Goal: Transaction & Acquisition: Subscribe to service/newsletter

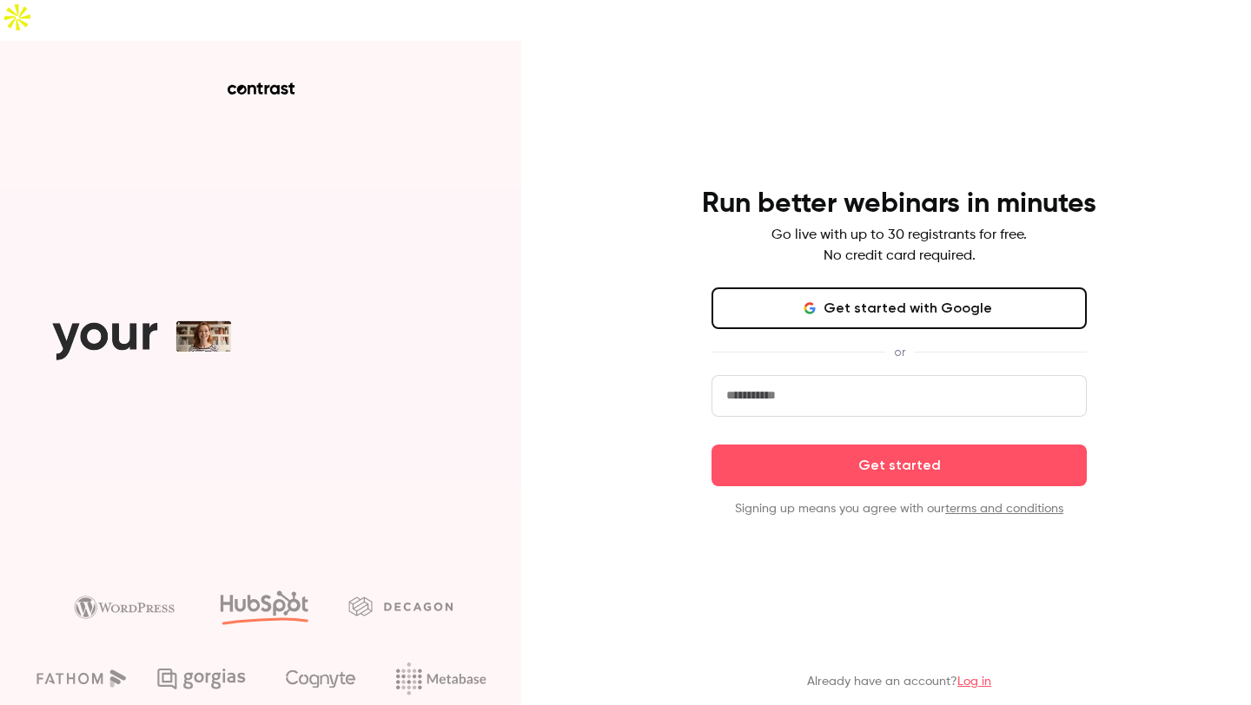
click at [829, 287] on button "Get started with Google" at bounding box center [898, 308] width 375 height 42
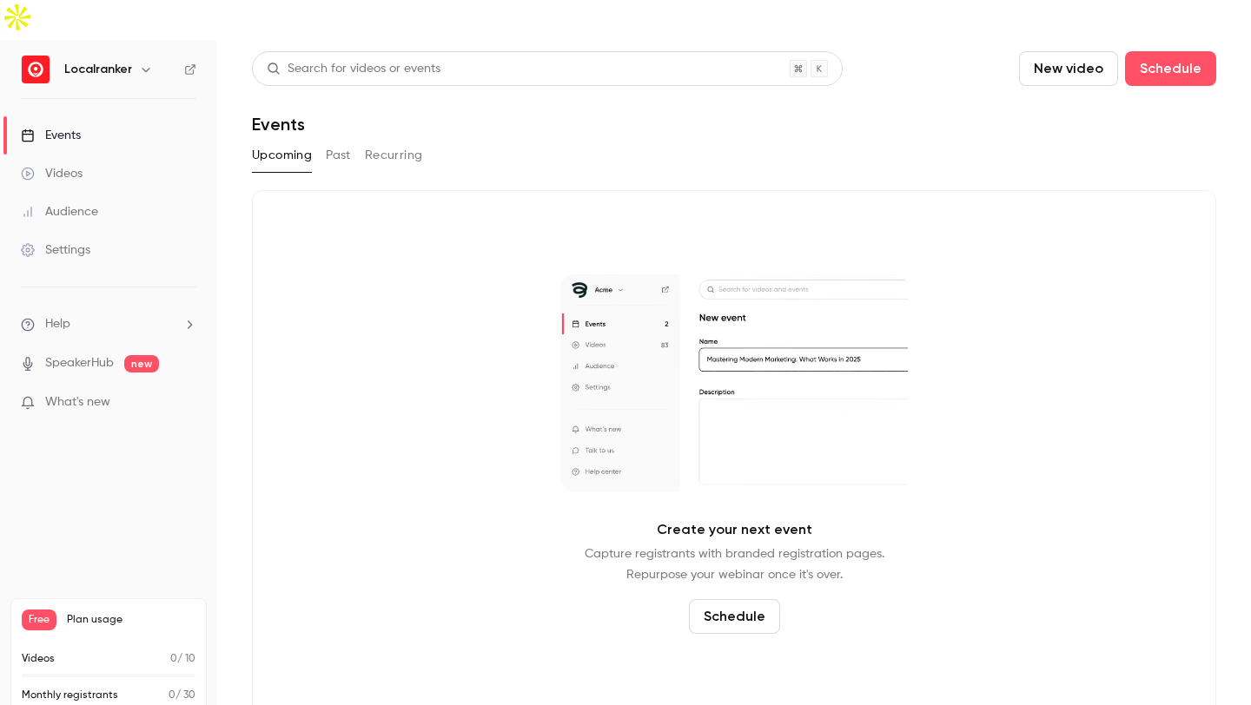
click at [62, 610] on div "Free Plan usage" at bounding box center [109, 620] width 174 height 21
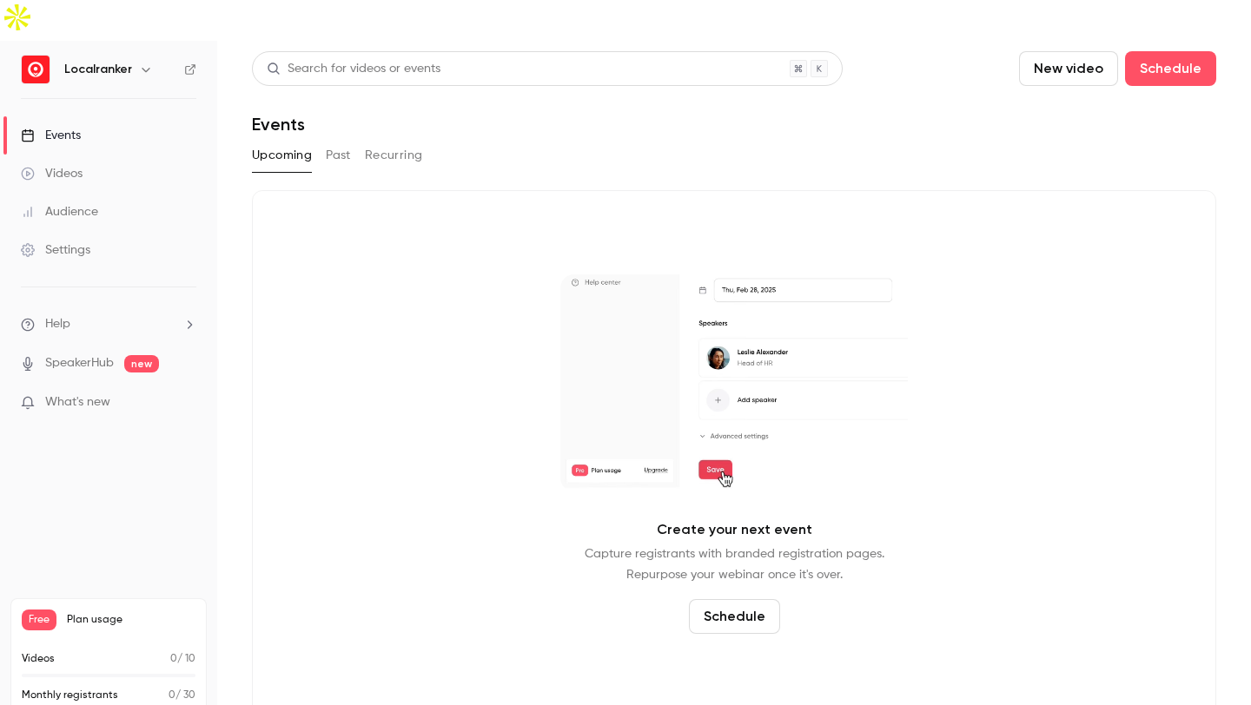
click at [323, 142] on div "Upcoming Past Recurring" at bounding box center [734, 156] width 964 height 28
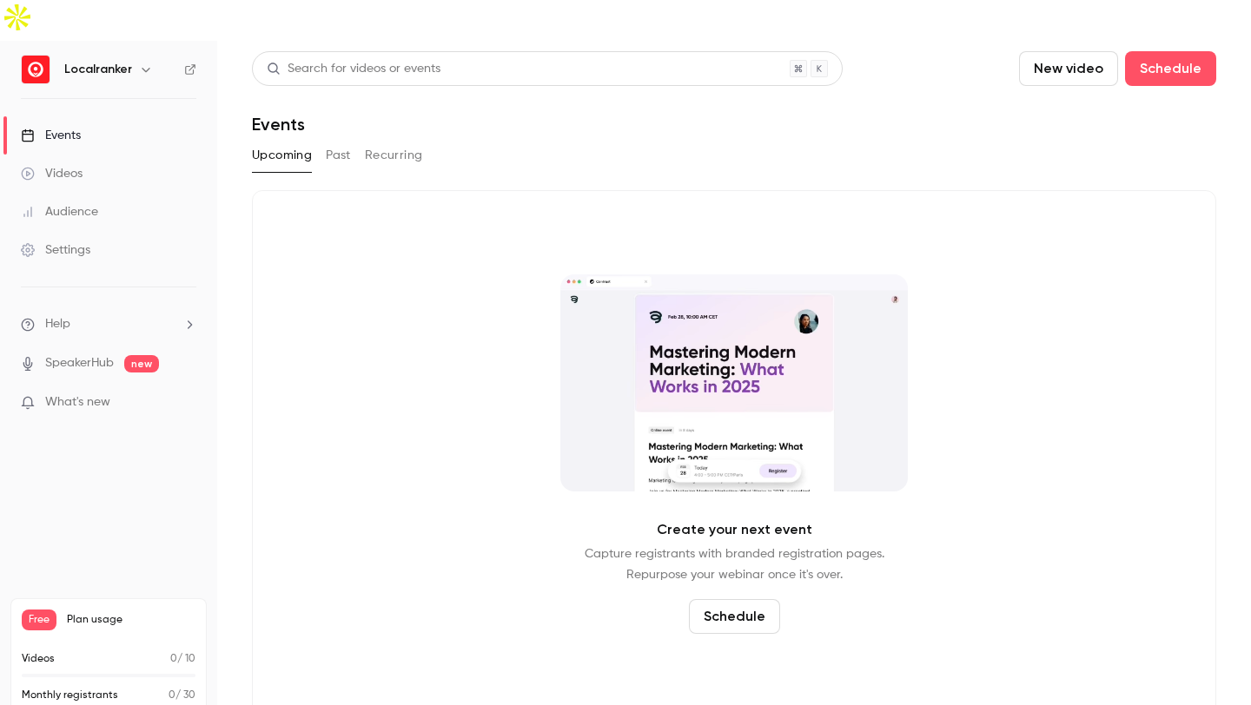
click at [327, 142] on button "Past" at bounding box center [338, 156] width 25 height 28
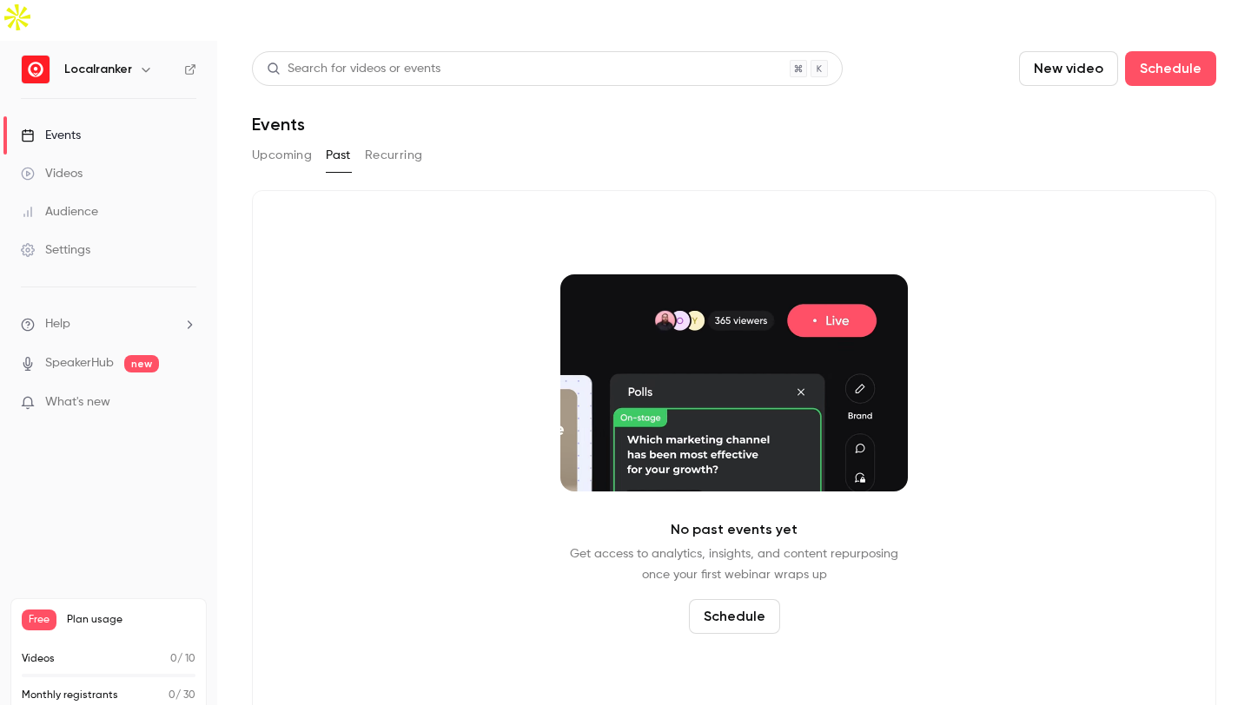
click at [303, 142] on button "Upcoming" at bounding box center [282, 156] width 60 height 28
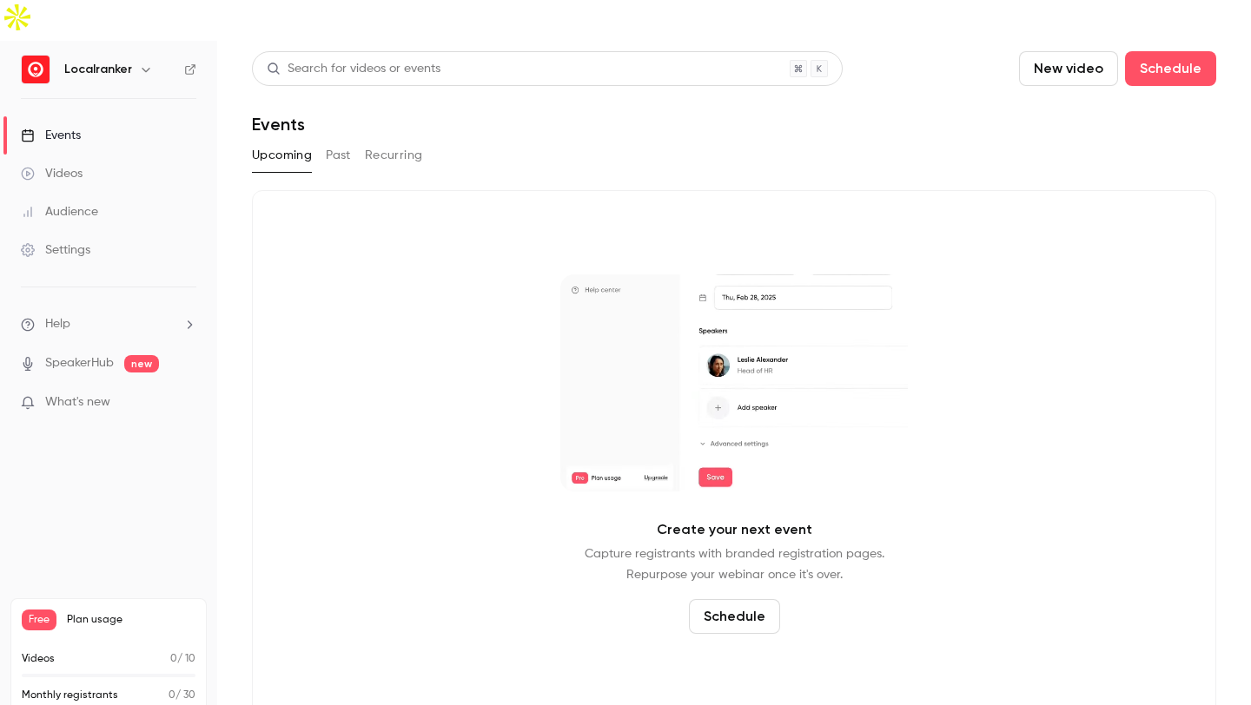
click at [69, 127] on div "Events" at bounding box center [51, 135] width 60 height 17
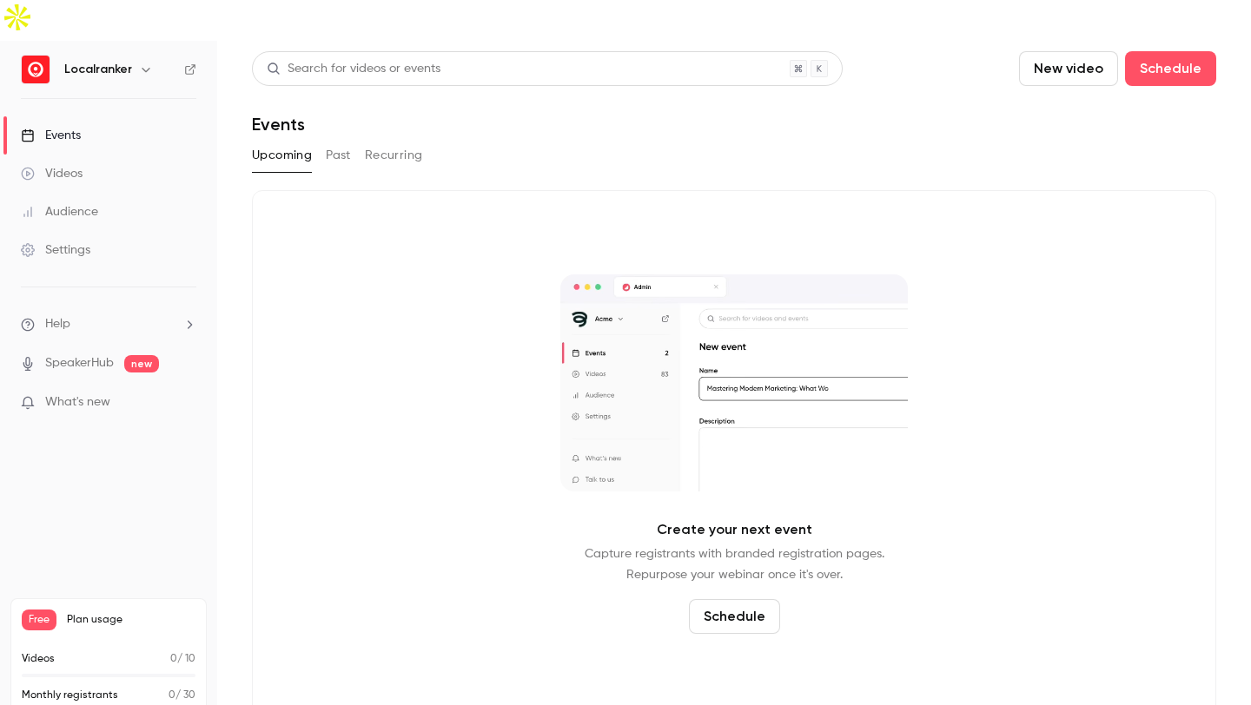
click at [421, 142] on div "Upcoming Past Recurring" at bounding box center [734, 156] width 964 height 28
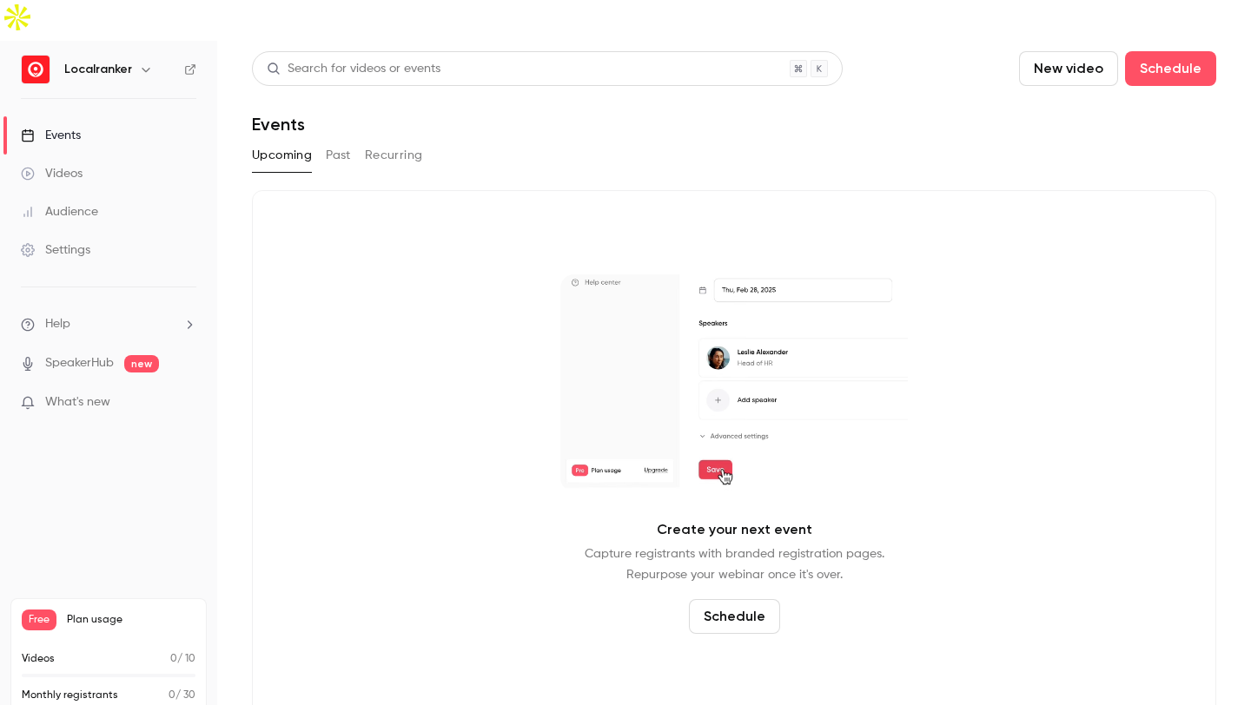
drag, startPoint x: 414, startPoint y: 120, endPoint x: 386, endPoint y: 121, distance: 28.7
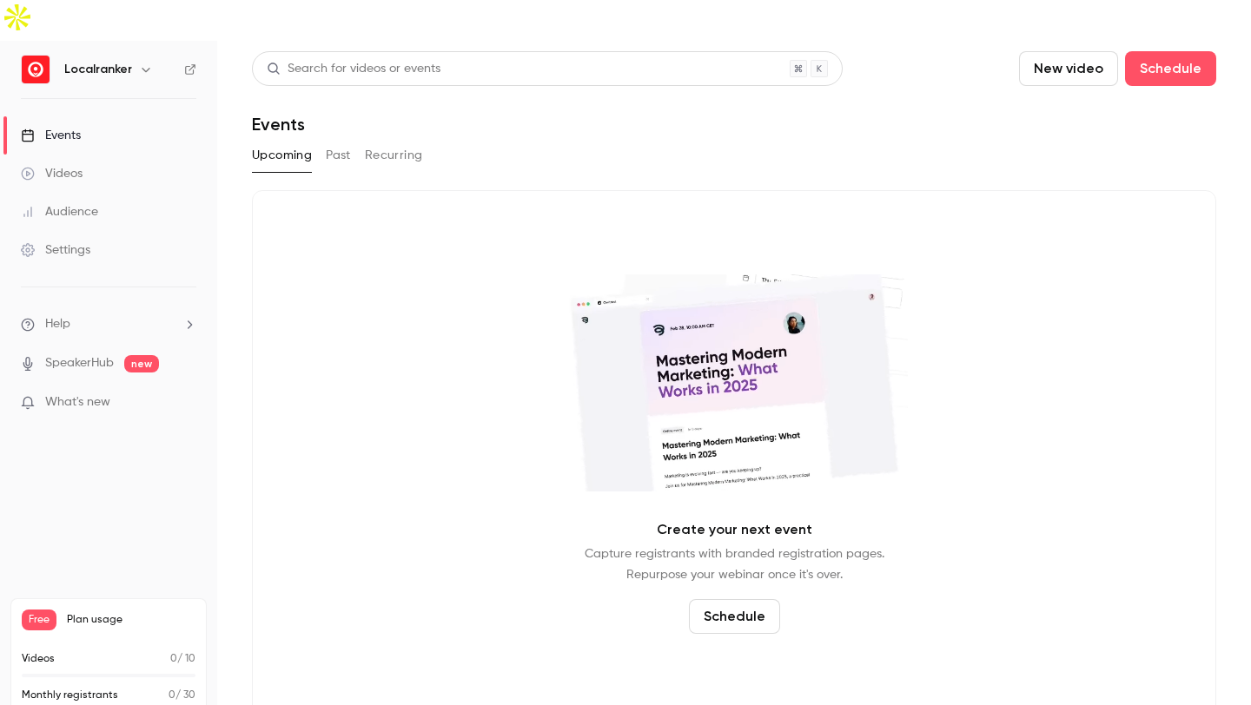
click at [411, 142] on button "Recurring" at bounding box center [394, 156] width 58 height 28
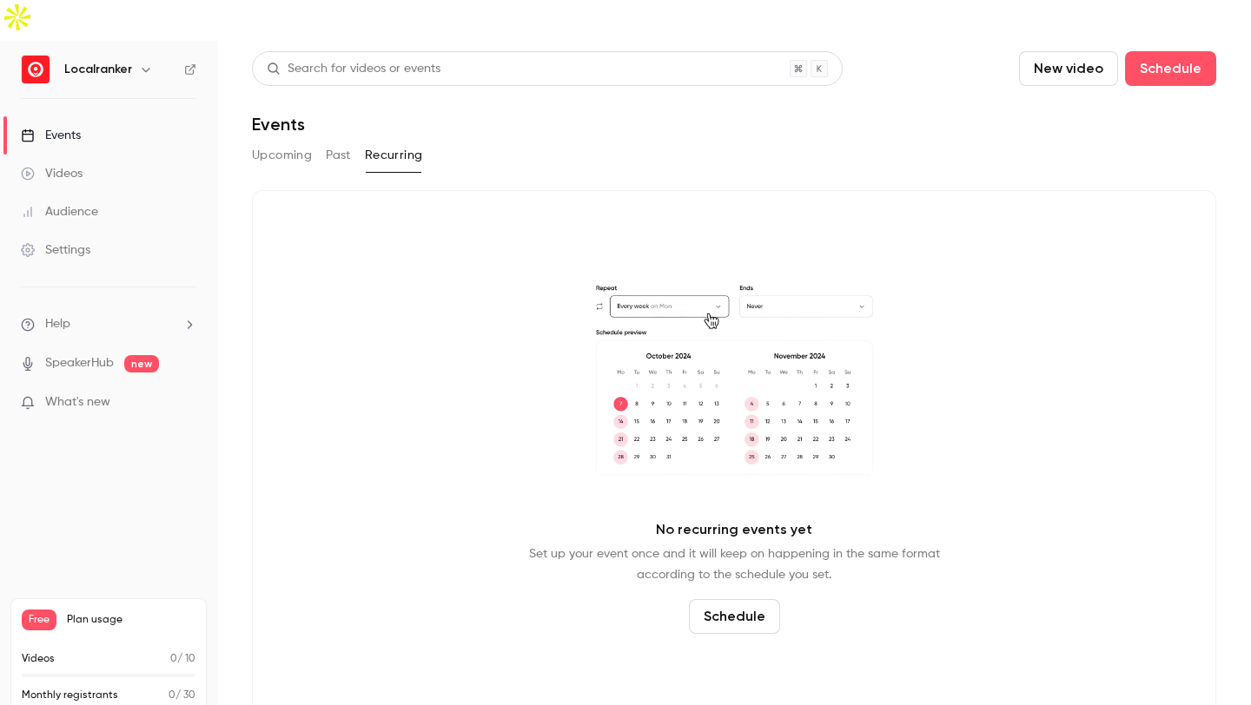
click at [76, 165] on div "Videos" at bounding box center [52, 173] width 62 height 17
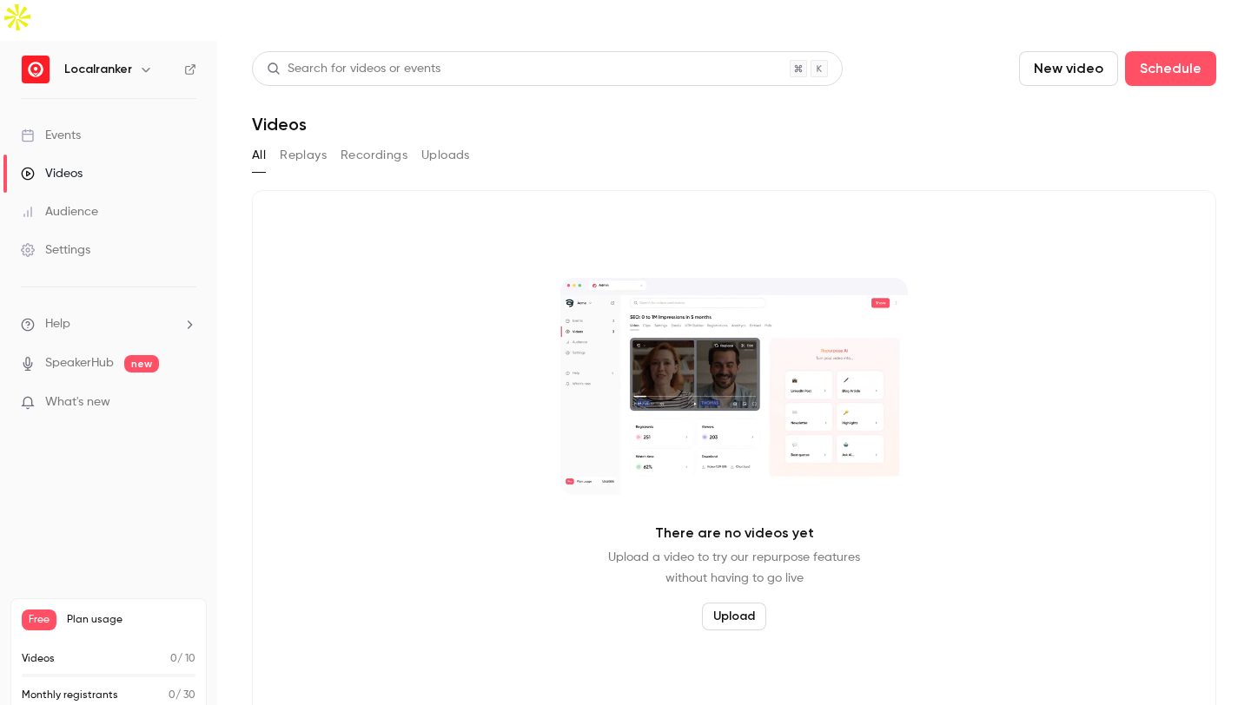
click at [320, 142] on button "Replays" at bounding box center [303, 156] width 47 height 28
click at [362, 142] on button "Recordings" at bounding box center [373, 156] width 67 height 28
click at [437, 142] on button "Uploads" at bounding box center [445, 156] width 49 height 28
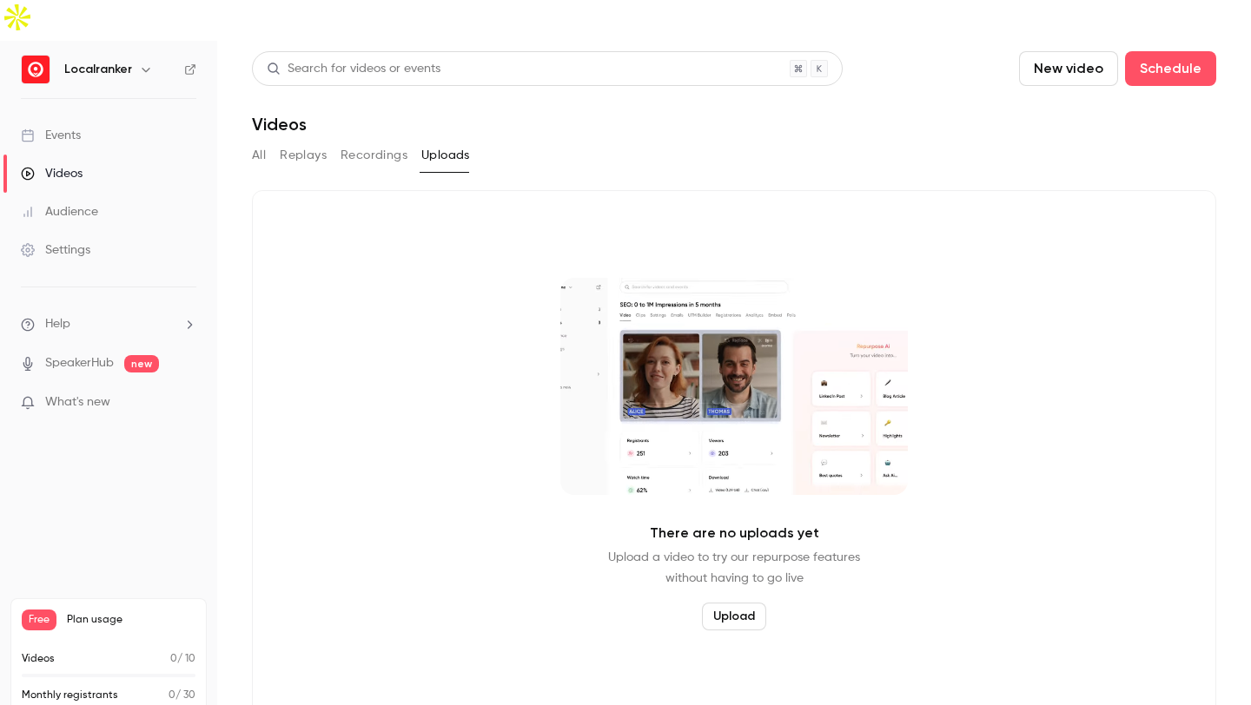
click at [124, 61] on h6 "Localranker" at bounding box center [98, 69] width 68 height 17
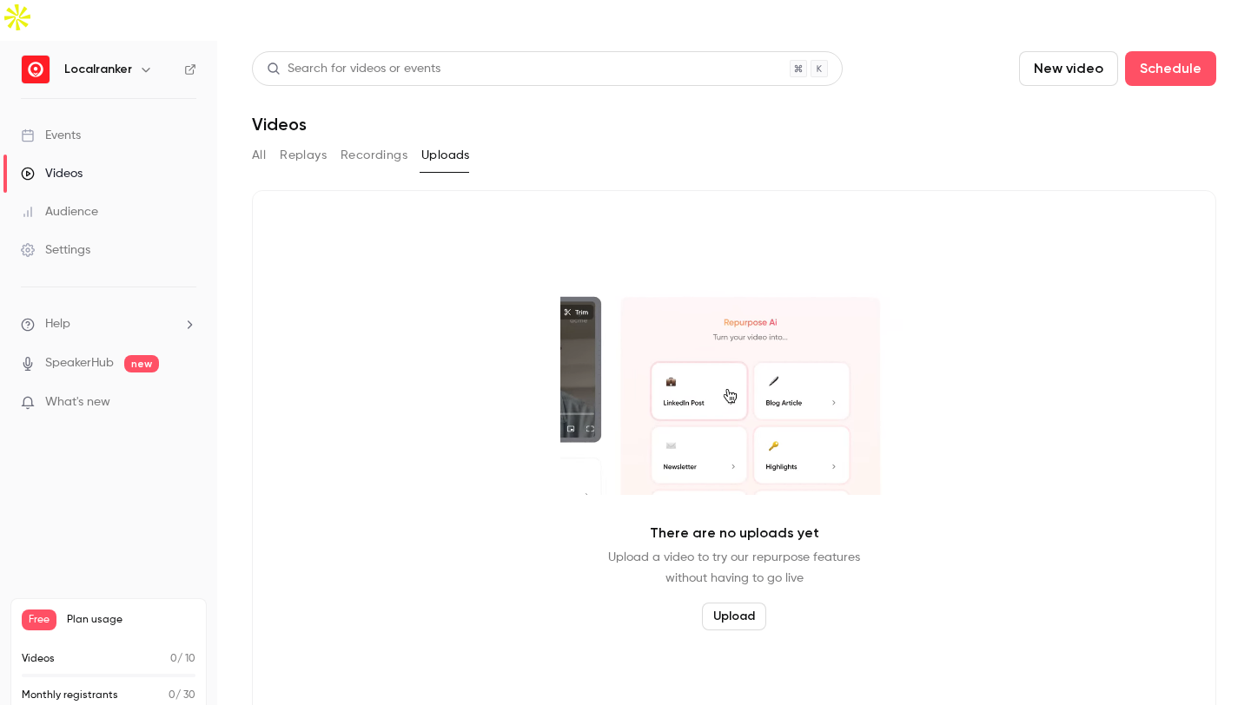
click at [139, 63] on icon "button" at bounding box center [146, 70] width 14 height 14
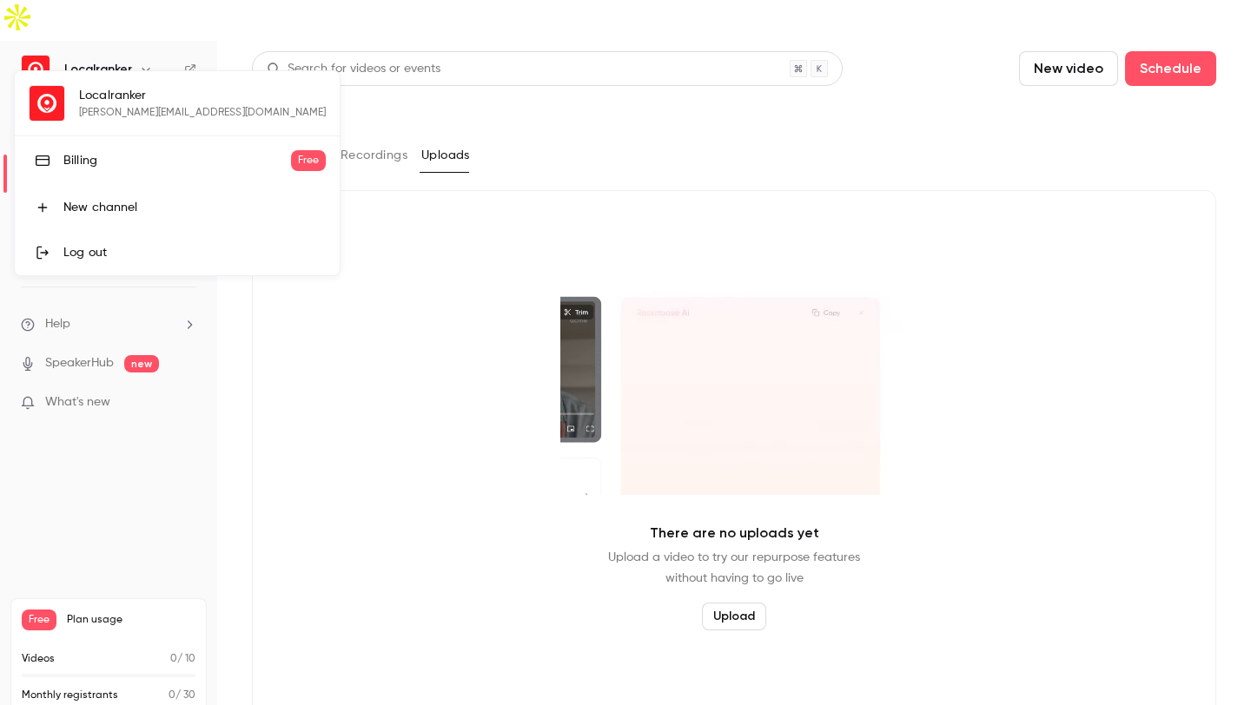
click at [108, 162] on div "Billing" at bounding box center [177, 160] width 228 height 17
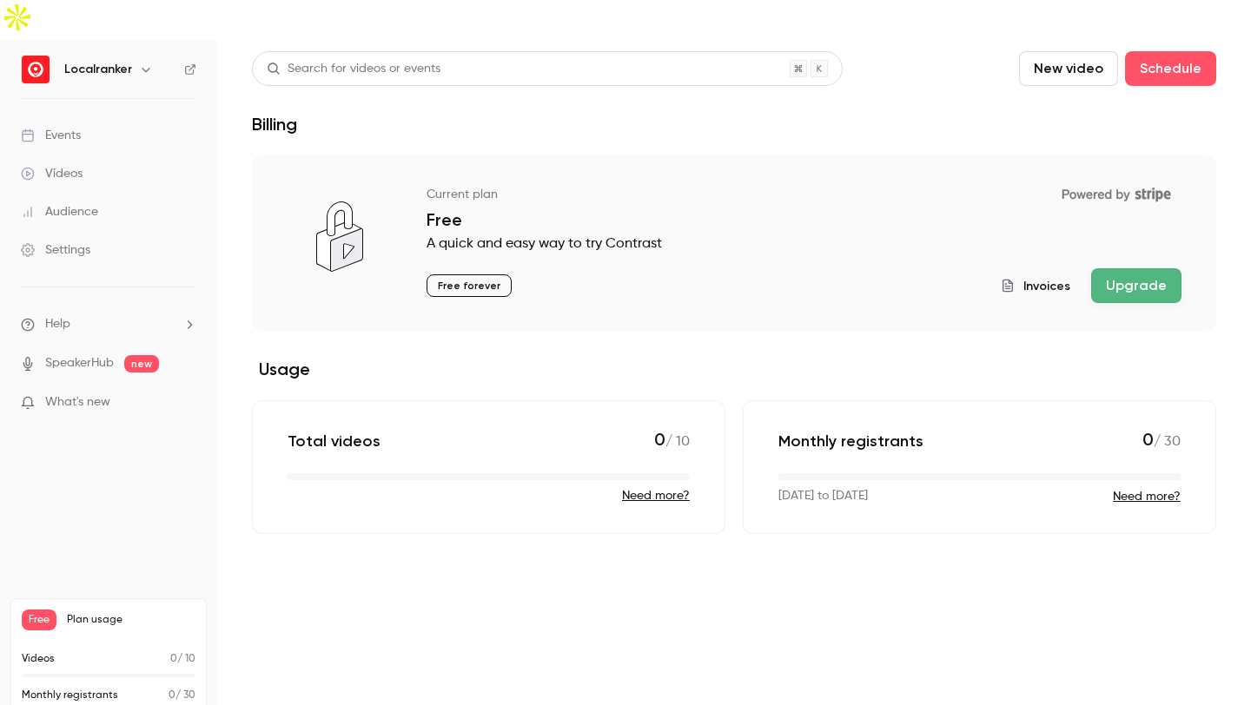
click at [1126, 268] on button "Upgrade" at bounding box center [1136, 285] width 90 height 35
click at [1119, 268] on button "Upgrade" at bounding box center [1136, 285] width 90 height 35
click at [1109, 268] on button "Upgrade" at bounding box center [1136, 285] width 90 height 35
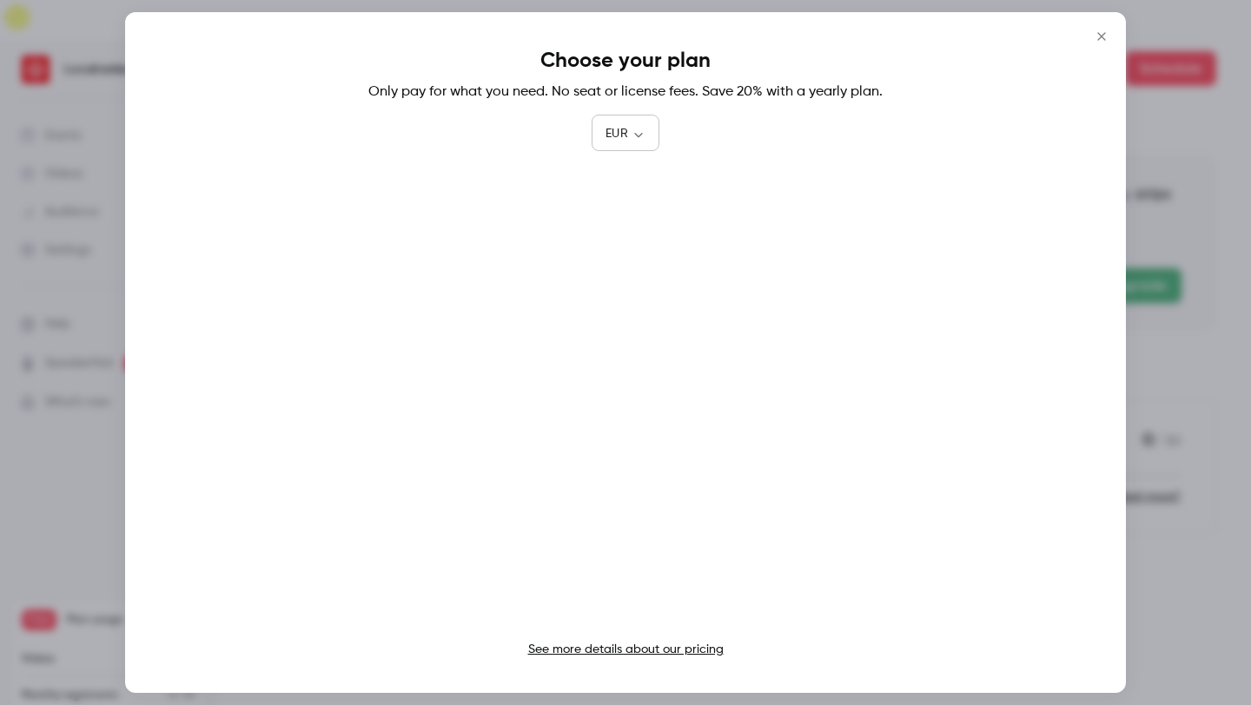
click at [624, 140] on body "Localranker Events Videos Audience Settings Help SpeakerHub new What's new Free…" at bounding box center [625, 373] width 1251 height 746
click at [620, 222] on li "USD" at bounding box center [625, 232] width 68 height 45
click at [642, 132] on body "Localranker Events Videos Audience Settings Help SpeakerHub new What's new Free…" at bounding box center [625, 373] width 1251 height 746
click at [633, 190] on li "EUR" at bounding box center [625, 187] width 69 height 45
type input "***"
